Goal: Task Accomplishment & Management: Manage account settings

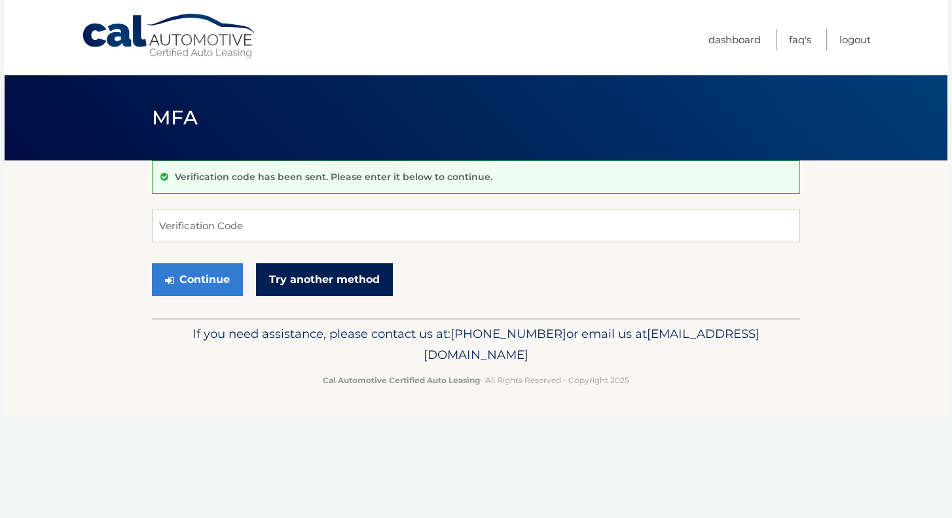
click at [313, 284] on link "Try another method" at bounding box center [324, 279] width 137 height 33
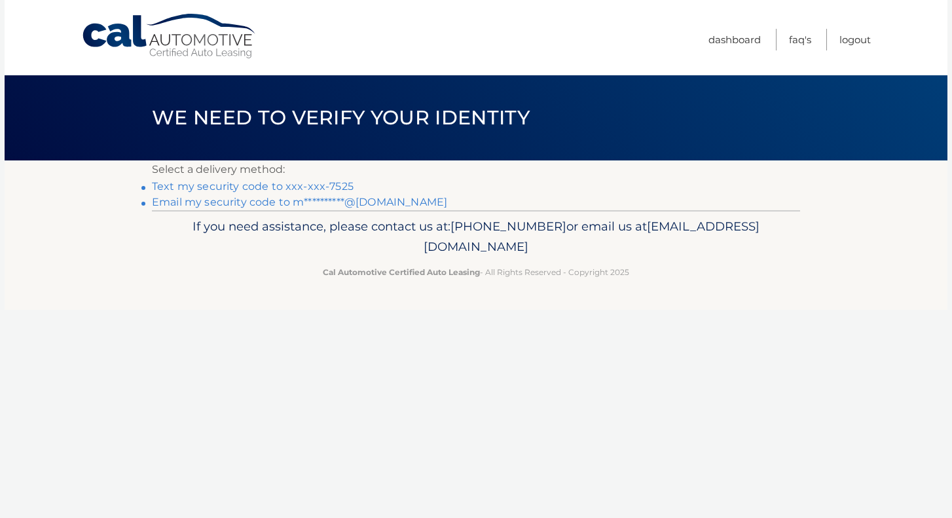
click at [312, 200] on link "**********" at bounding box center [299, 202] width 295 height 12
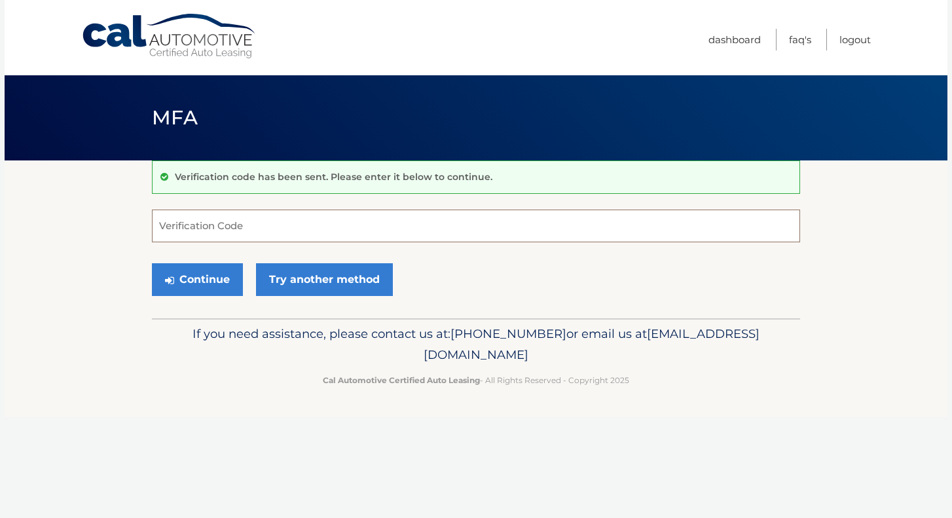
click at [289, 212] on input "Verification Code" at bounding box center [476, 226] width 649 height 33
paste input "381716"
type input "381716"
click at [223, 267] on button "Continue" at bounding box center [197, 279] width 91 height 33
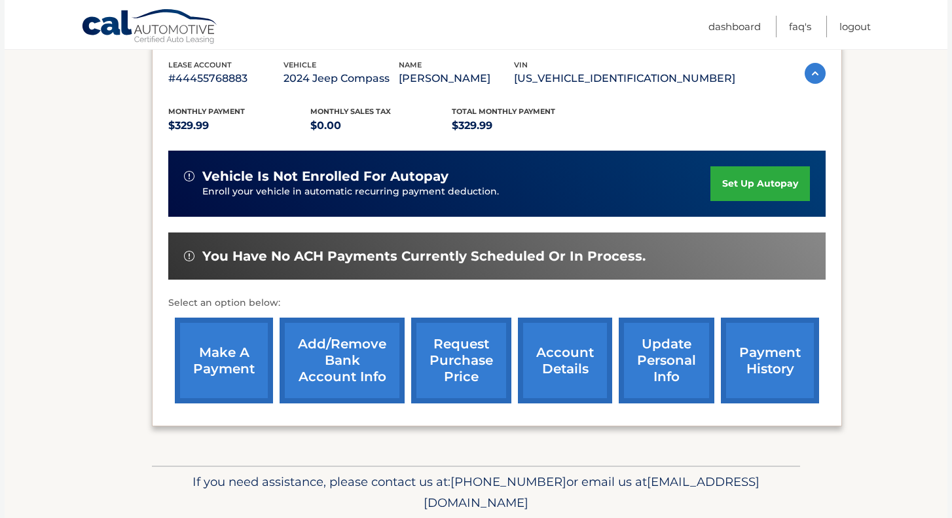
scroll to position [229, 0]
